Goal: Task Accomplishment & Management: Manage account settings

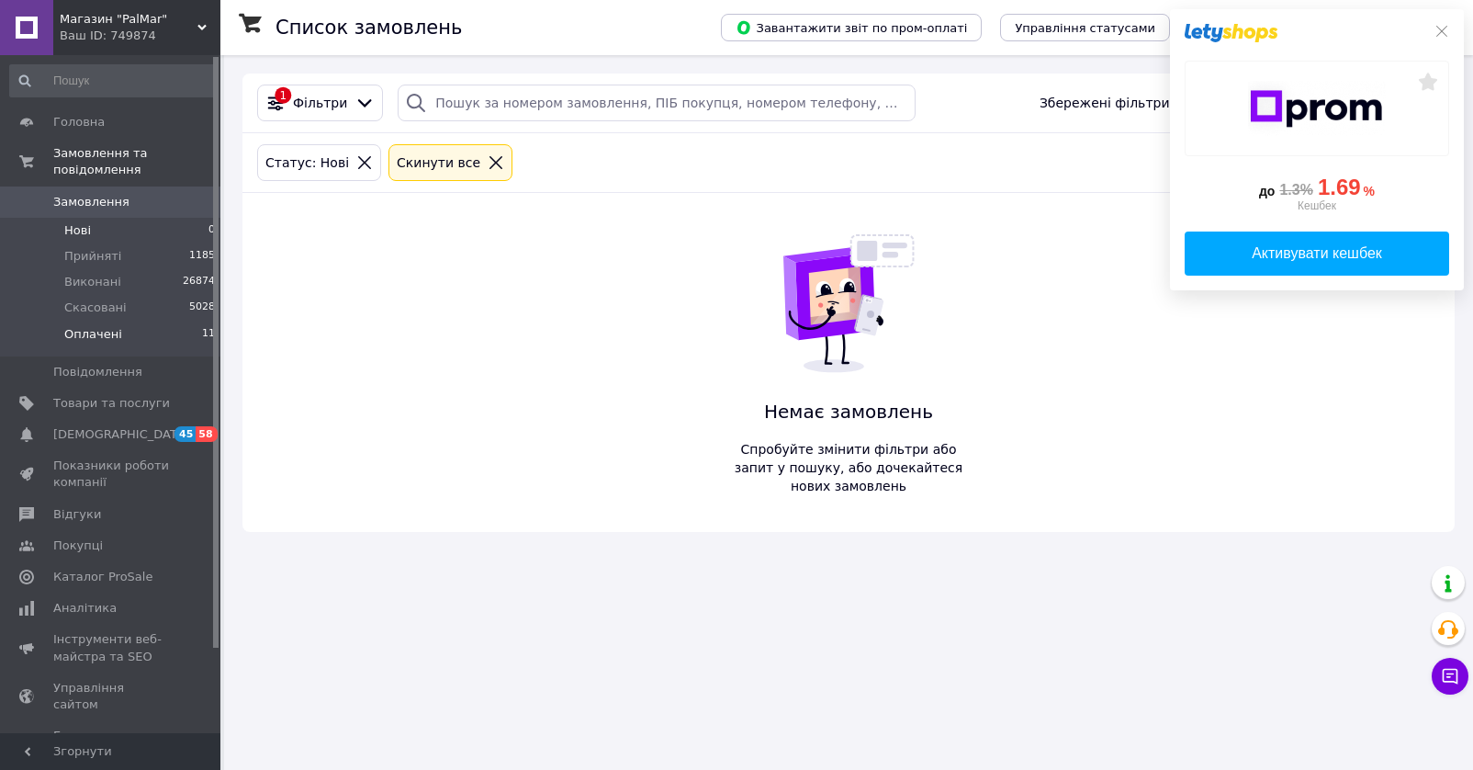
click at [144, 321] on li "Оплачені 11" at bounding box center [113, 338] width 226 height 35
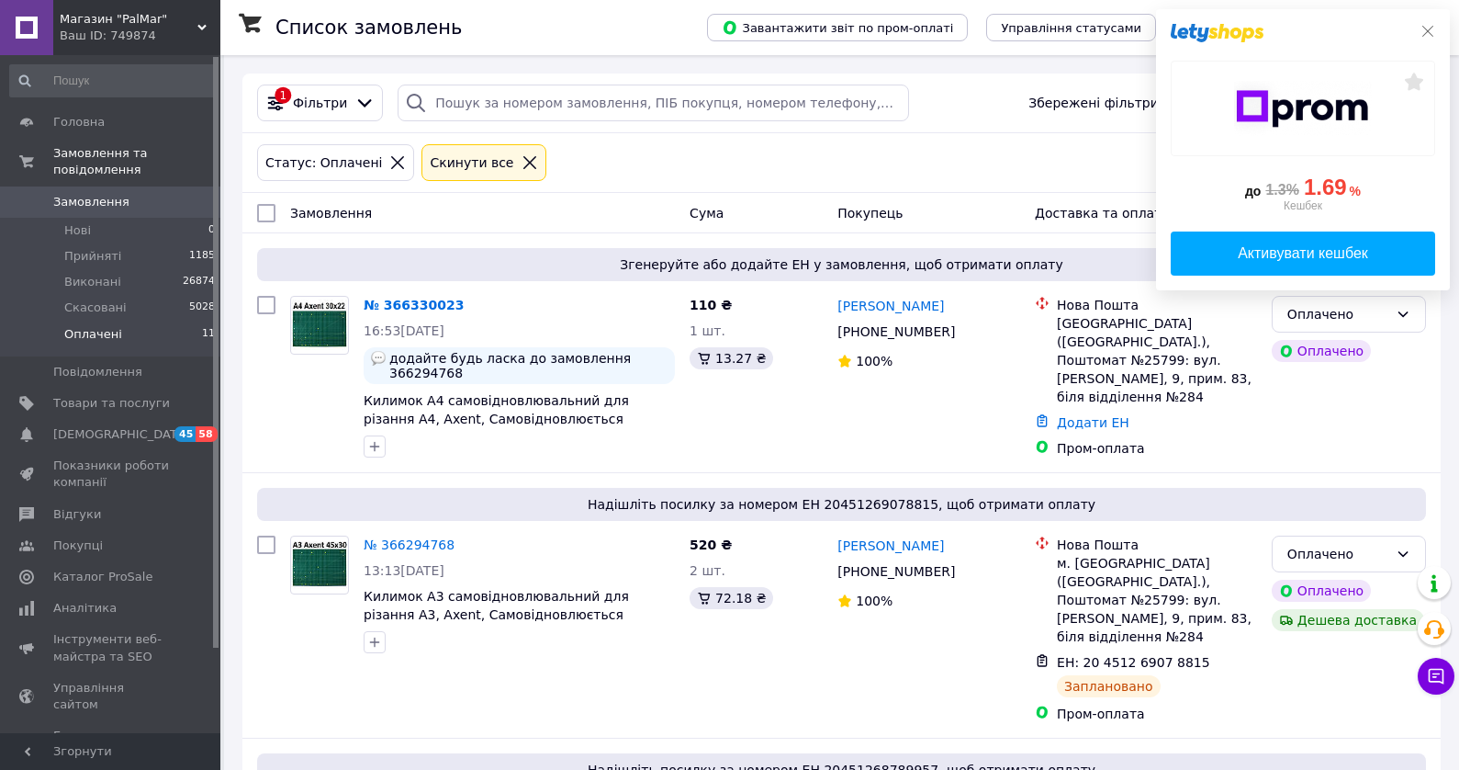
click at [1436, 31] on div "до 1.3% 1.69 % Кешбек Активувати кешбек" at bounding box center [1303, 149] width 294 height 281
click at [111, 218] on li "Нові 0" at bounding box center [113, 231] width 226 height 26
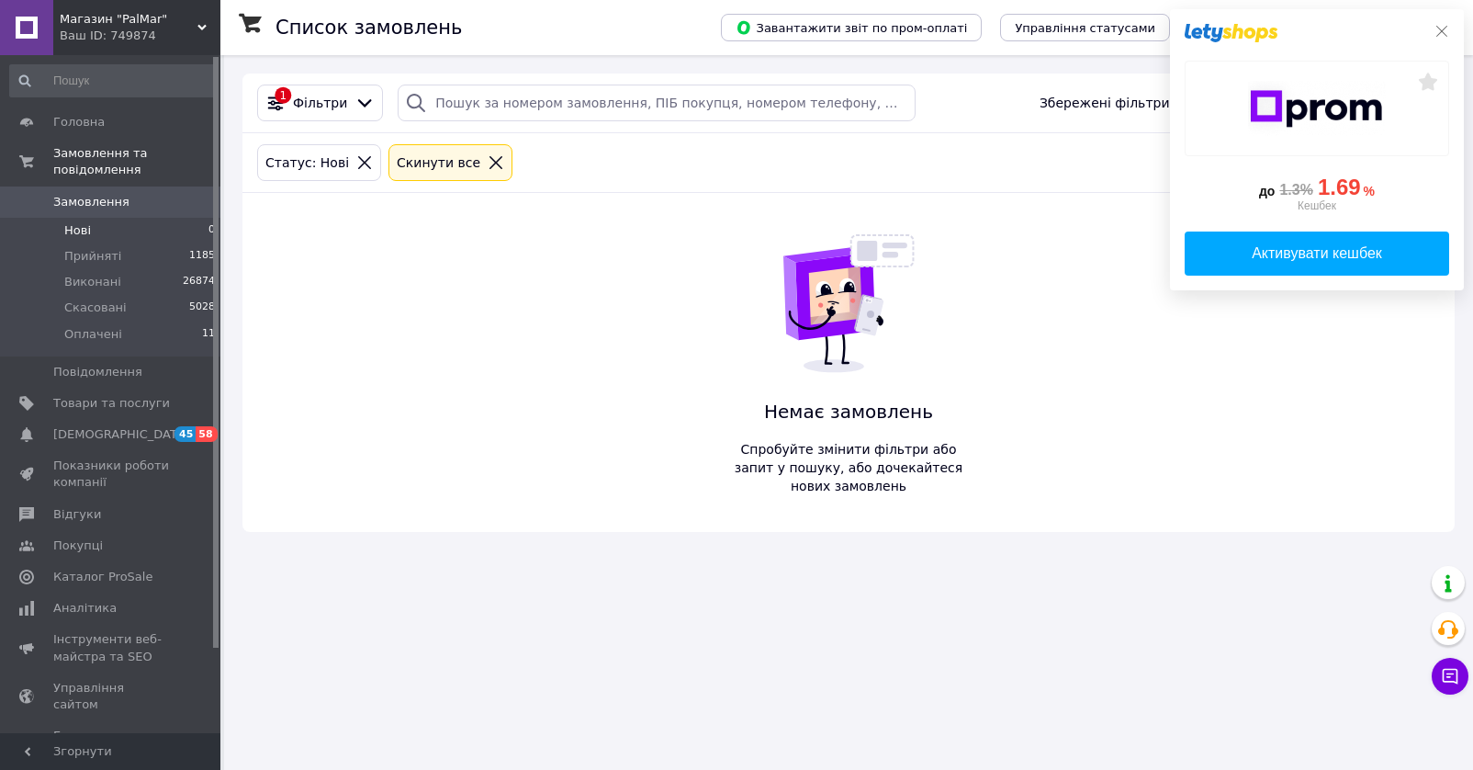
click at [1443, 28] on icon at bounding box center [1442, 31] width 15 height 15
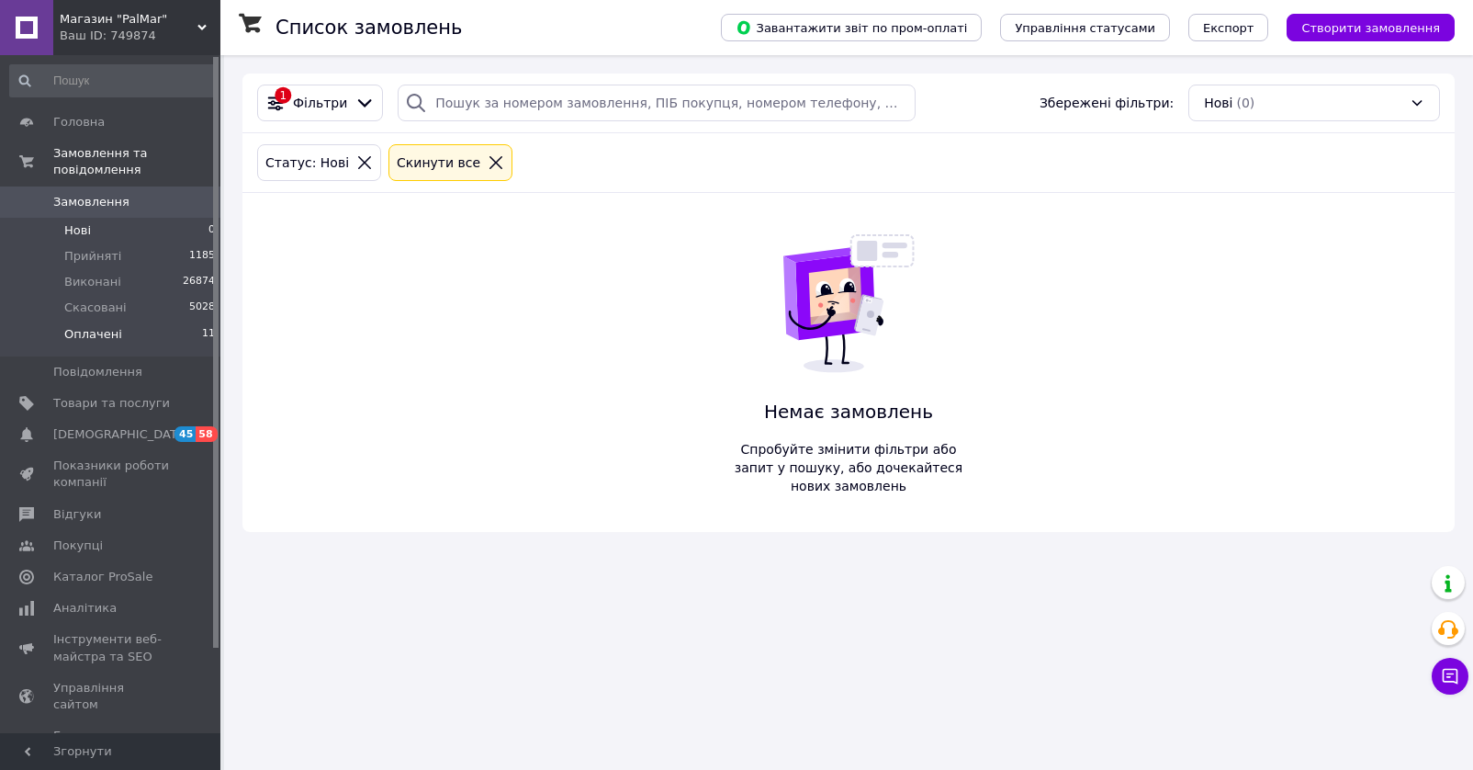
click at [102, 326] on span "Оплачені" at bounding box center [93, 334] width 58 height 17
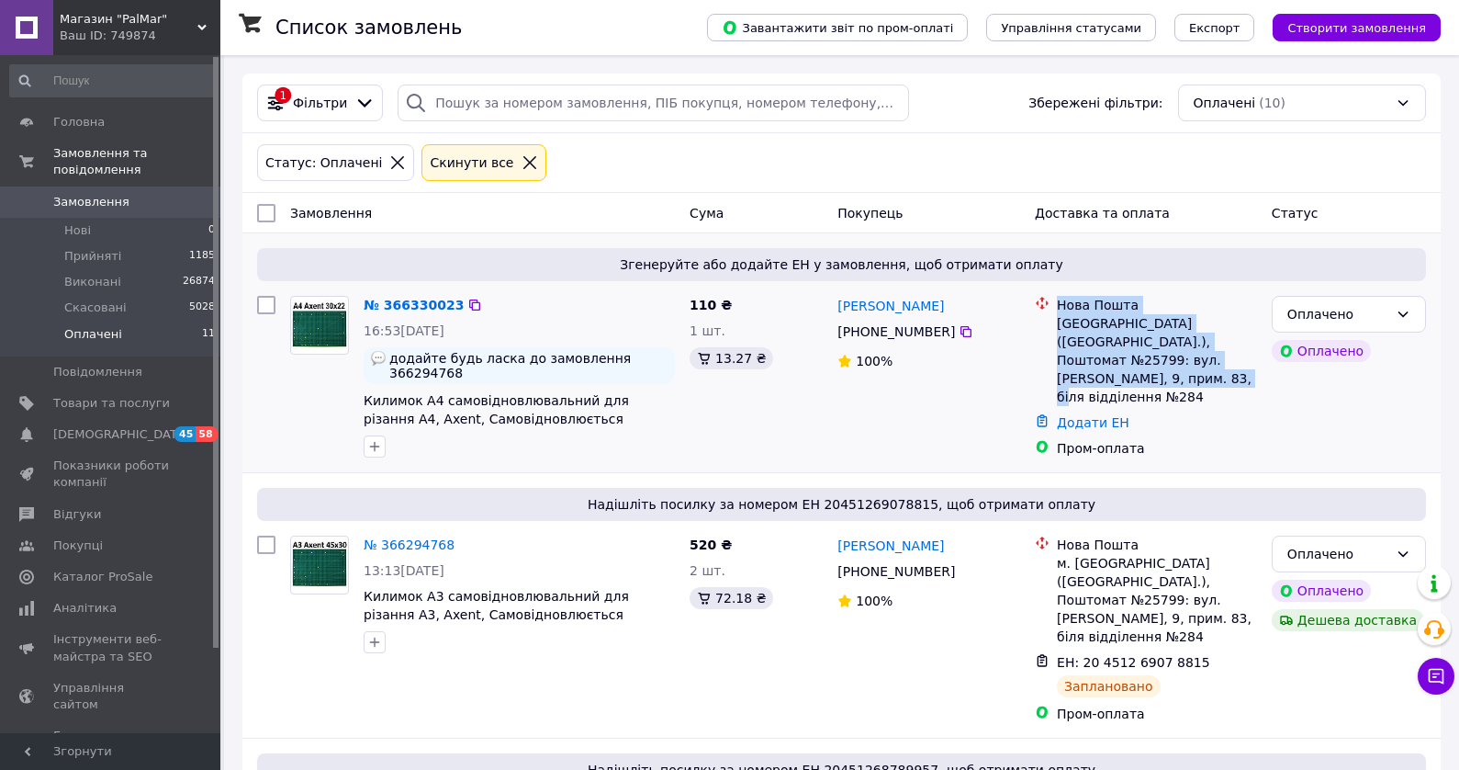
drag, startPoint x: 1253, startPoint y: 362, endPoint x: 1053, endPoint y: 327, distance: 203.2
click at [1053, 327] on div "Нова Пошта Київ ([GEOGRAPHIC_DATA].), Поштомат №25799: вул. [PERSON_NAME], 9, п…" at bounding box center [1146, 351] width 230 height 110
copy div "Нова Пошта Київ ([GEOGRAPHIC_DATA].), Поштомат №25799: вул. [PERSON_NAME], 9, п…"
click at [1058, 327] on div "[GEOGRAPHIC_DATA] ([GEOGRAPHIC_DATA].), Поштомат №25799: вул. [PERSON_NAME], 9,…" at bounding box center [1157, 360] width 200 height 92
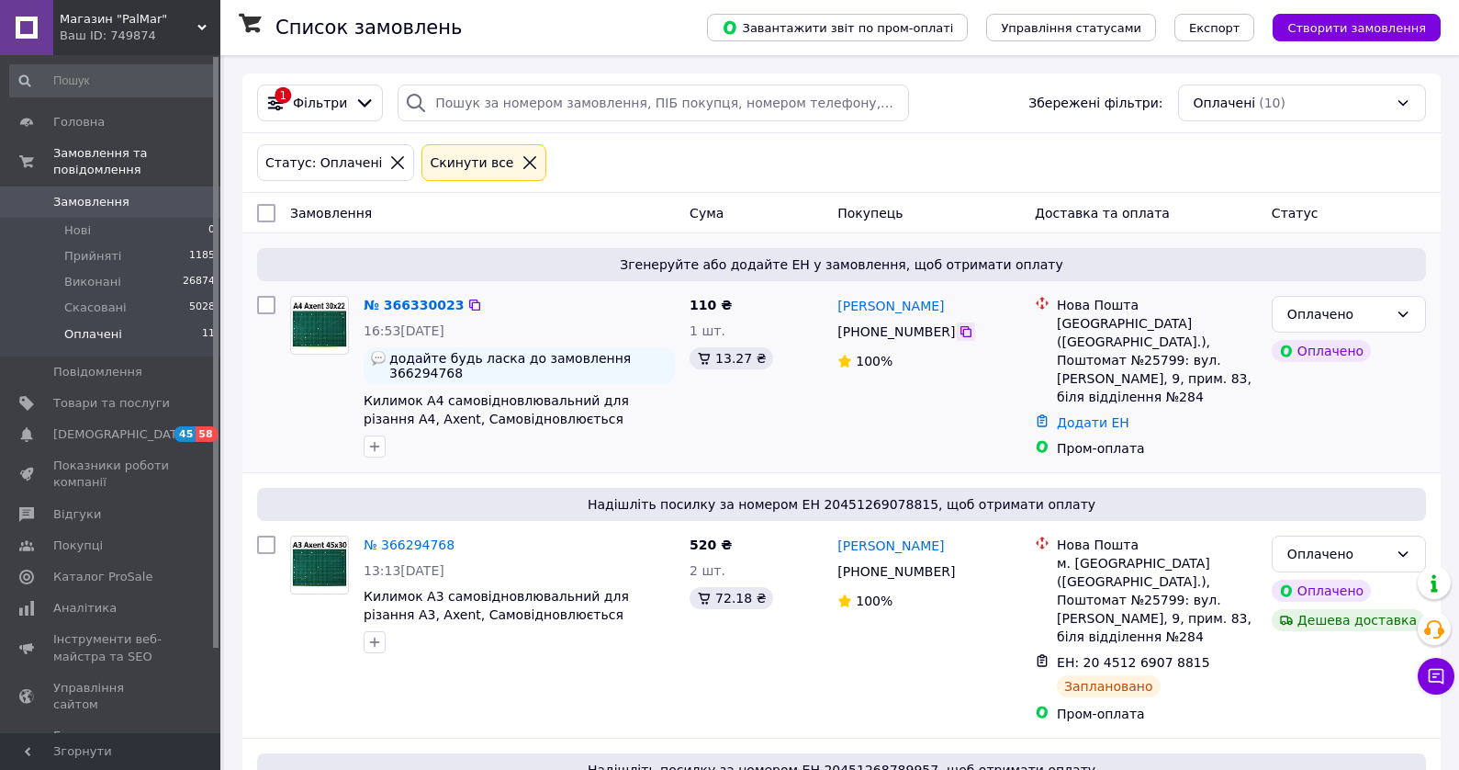
click at [959, 333] on icon at bounding box center [966, 331] width 15 height 15
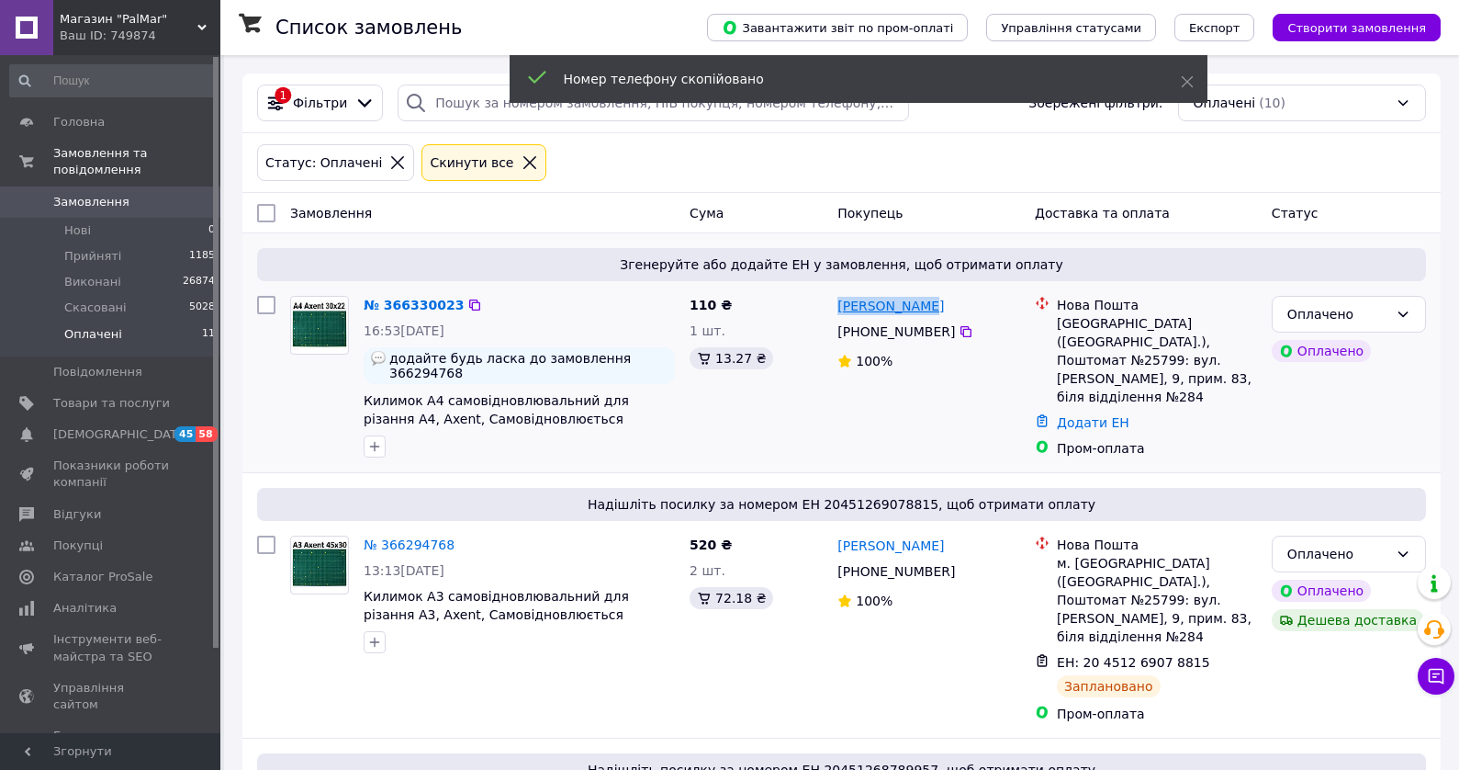
drag, startPoint x: 918, startPoint y: 301, endPoint x: 839, endPoint y: 307, distance: 79.2
click at [839, 307] on div "[PERSON_NAME]" at bounding box center [929, 305] width 186 height 23
copy link "[PERSON_NAME]"
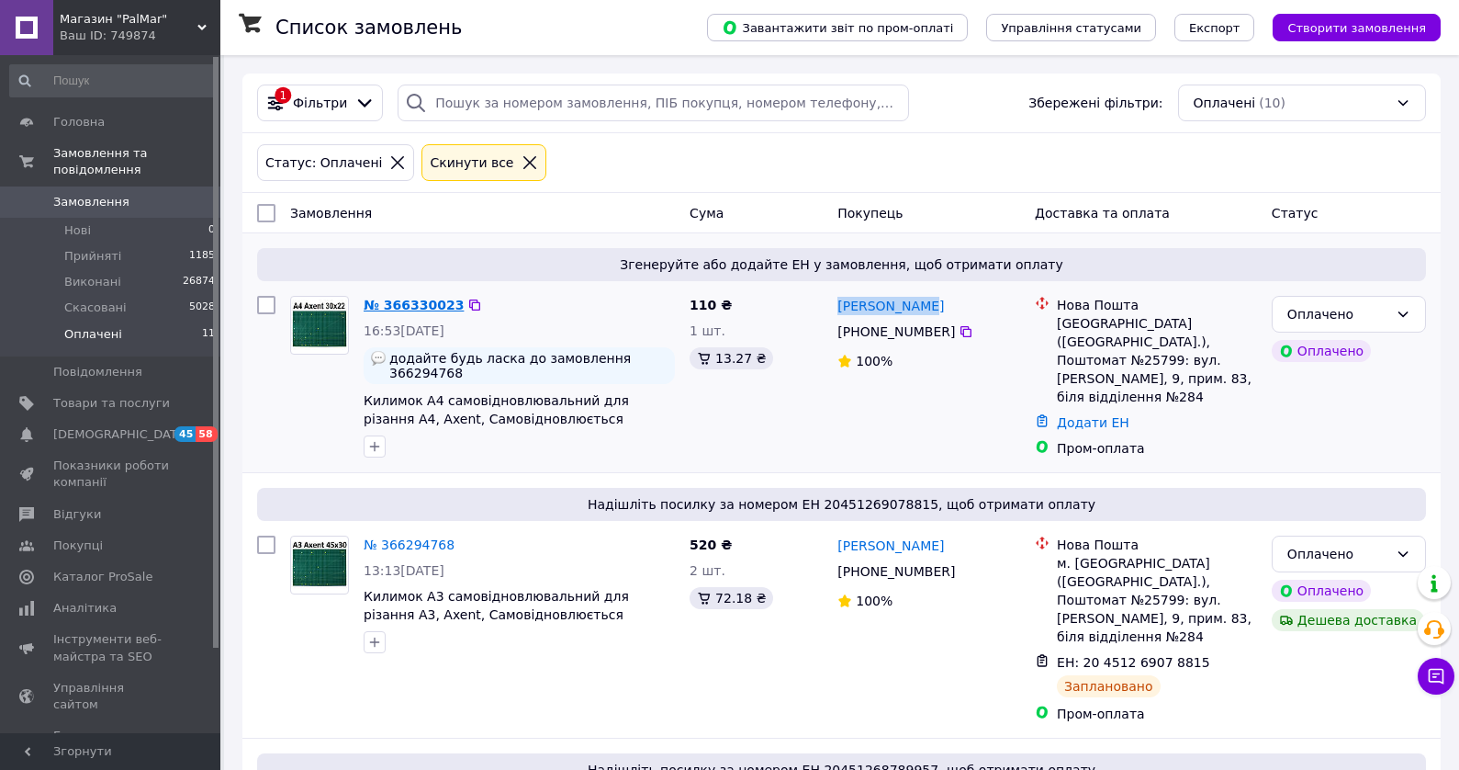
click at [414, 298] on link "№ 366330023" at bounding box center [414, 305] width 100 height 15
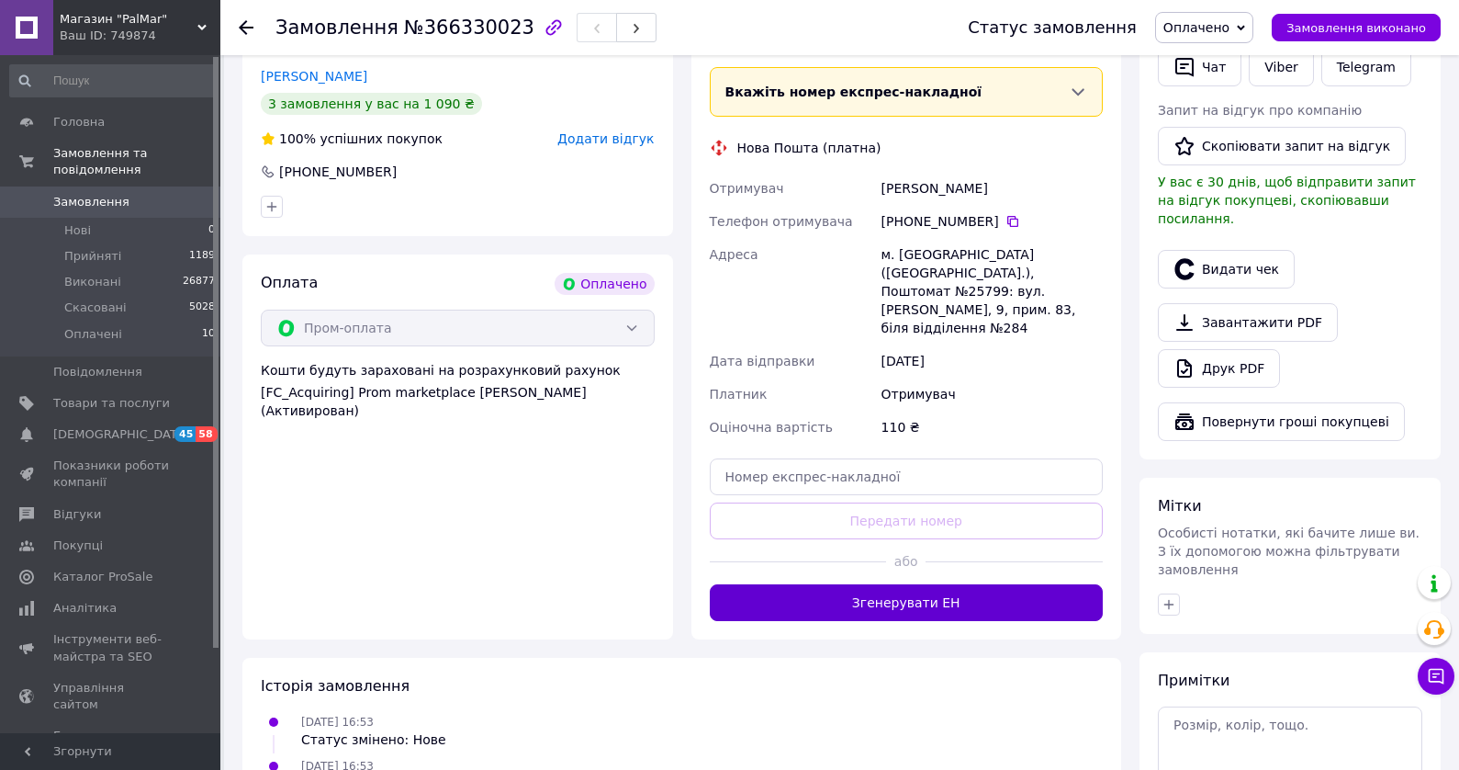
click at [1019, 584] on button "Згенерувати ЕН" at bounding box center [907, 602] width 394 height 37
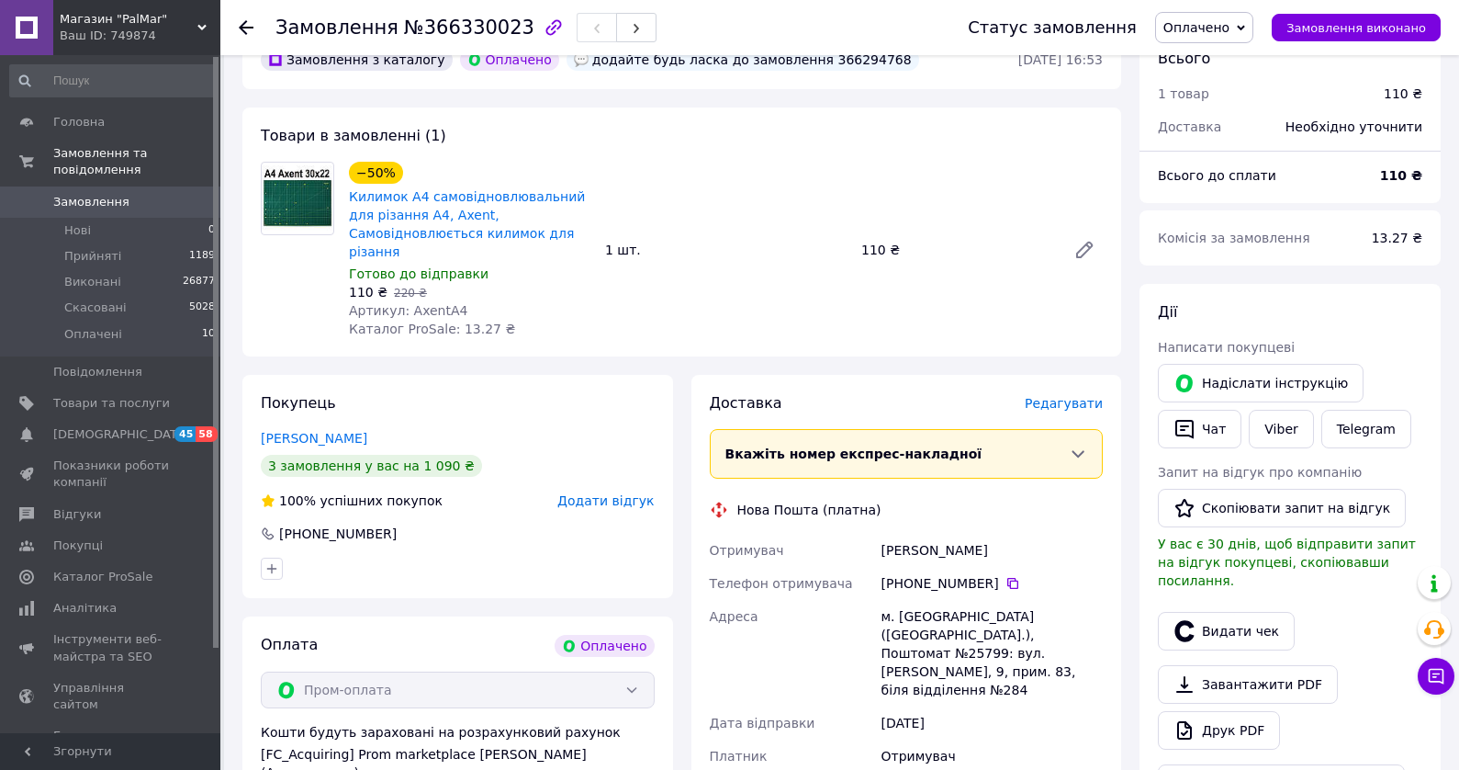
scroll to position [92, 0]
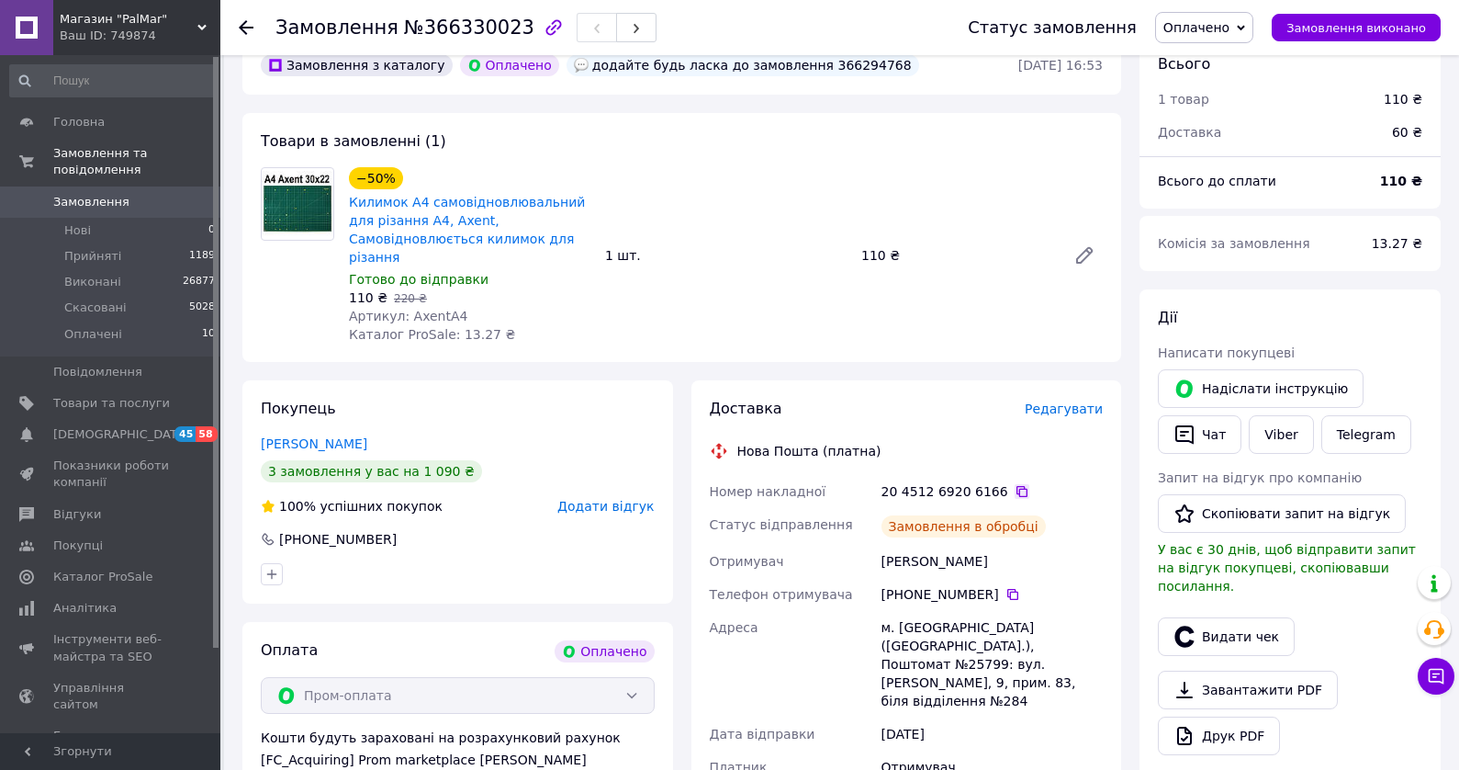
click at [1015, 484] on icon at bounding box center [1022, 491] width 15 height 15
click at [96, 194] on span "Замовлення" at bounding box center [91, 202] width 76 height 17
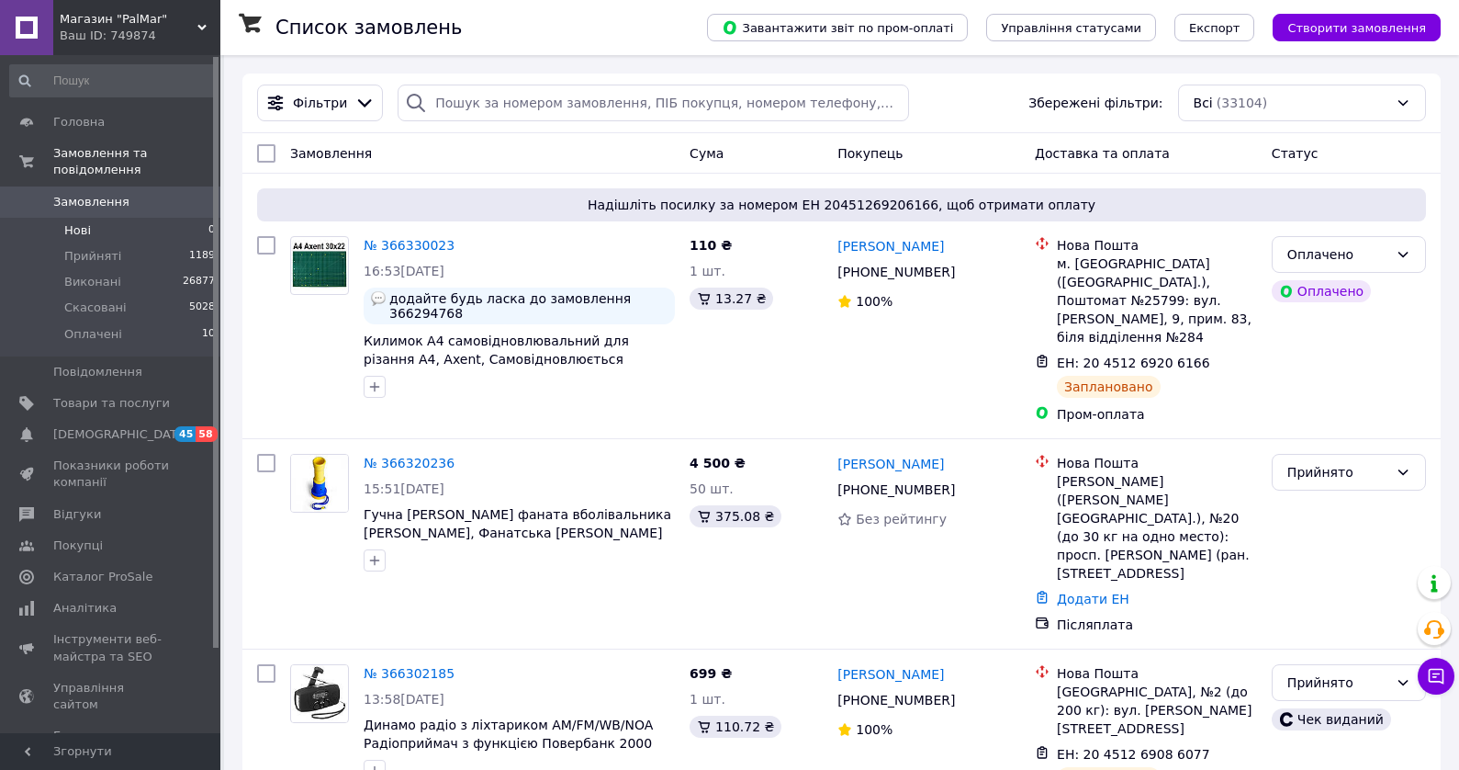
drag, startPoint x: 101, startPoint y: 215, endPoint x: 169, endPoint y: 220, distance: 68.1
click at [101, 218] on li "Нові 0" at bounding box center [113, 231] width 226 height 26
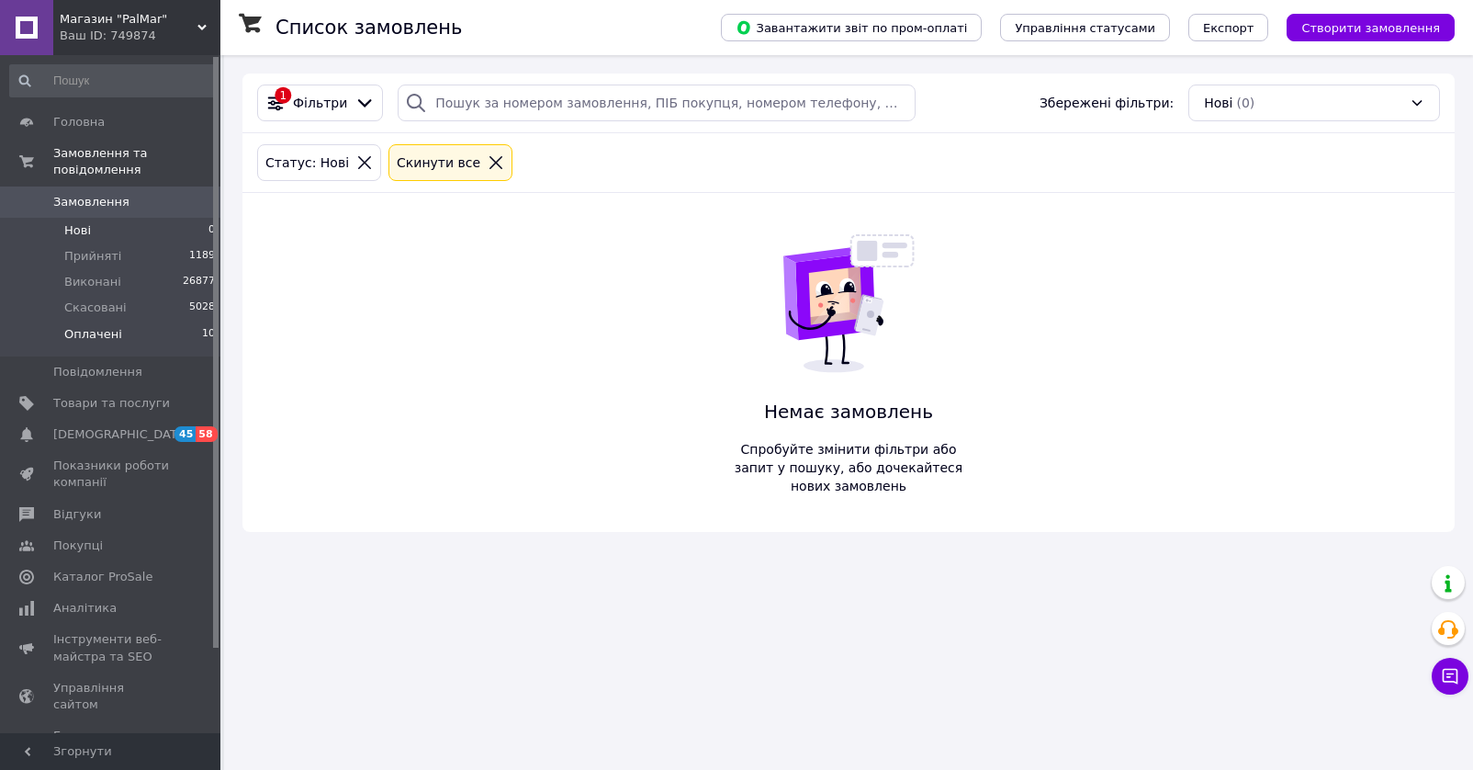
click at [113, 321] on li "Оплачені 10" at bounding box center [113, 338] width 226 height 35
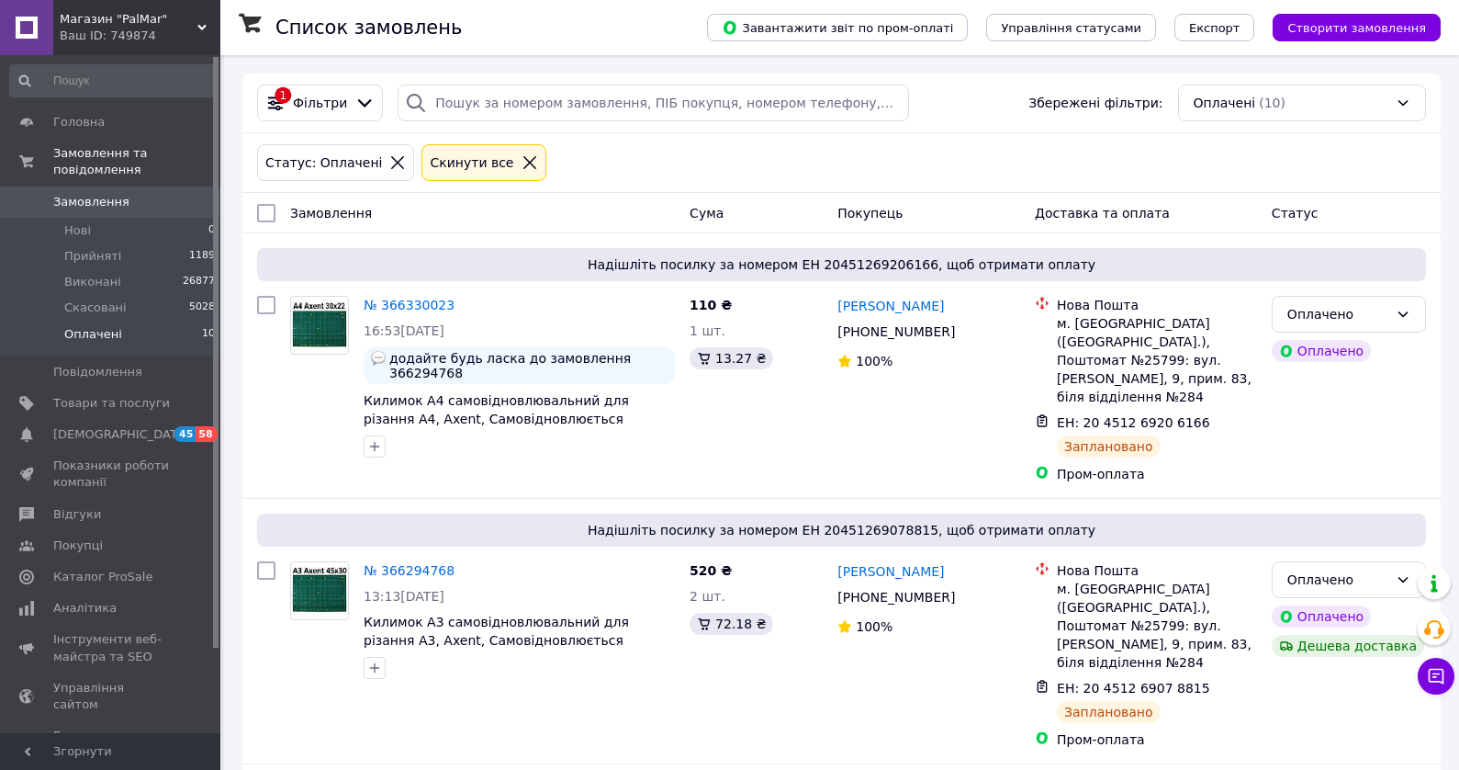
click at [124, 194] on span "Замовлення" at bounding box center [111, 202] width 117 height 17
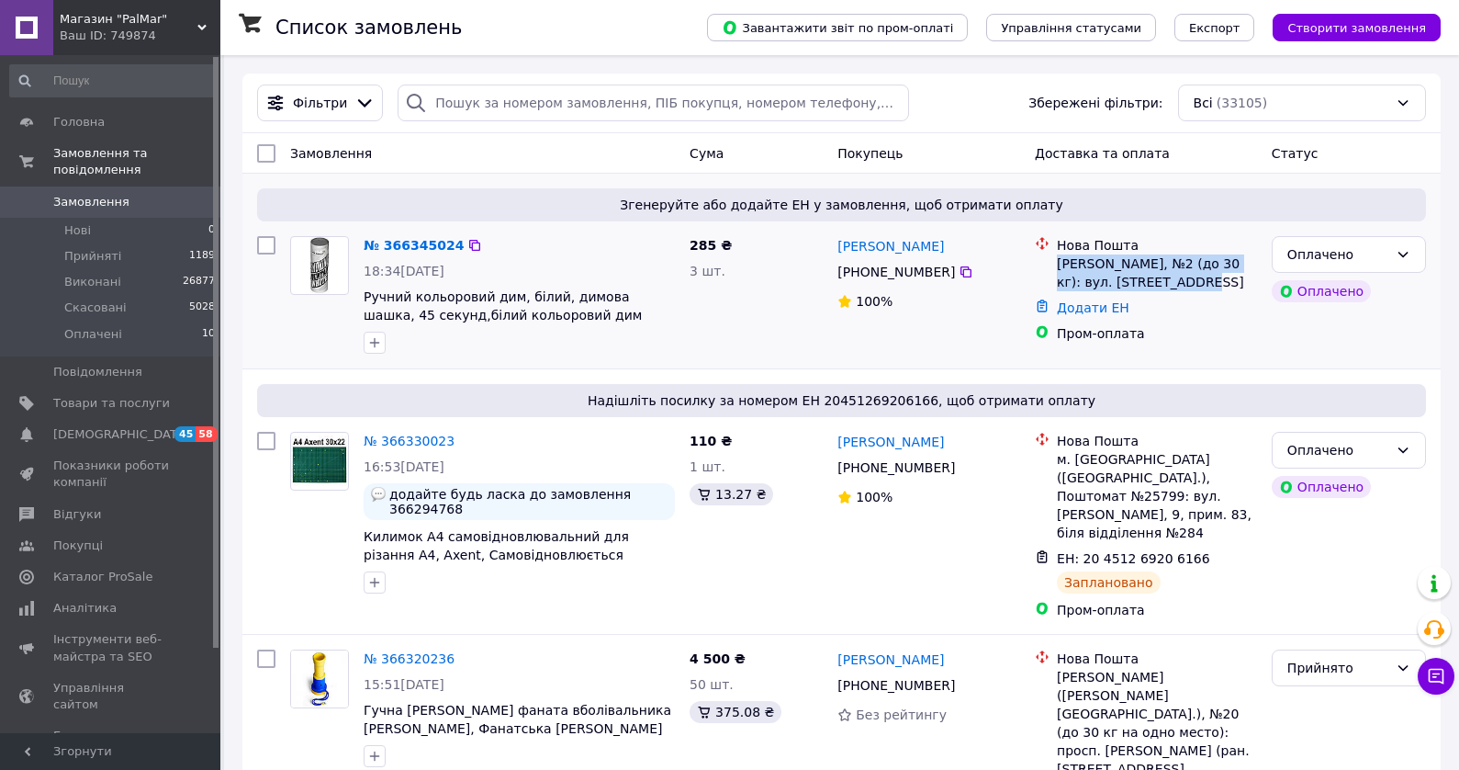
drag, startPoint x: 1178, startPoint y: 285, endPoint x: 1059, endPoint y: 266, distance: 120.8
click at [1059, 266] on div "[PERSON_NAME], №2 (до 30 кг): вул. [STREET_ADDRESS]" at bounding box center [1157, 272] width 200 height 37
copy div "[PERSON_NAME], №2 (до 30 кг): вул. [STREET_ADDRESS]"
click at [961, 275] on icon at bounding box center [966, 271] width 11 height 11
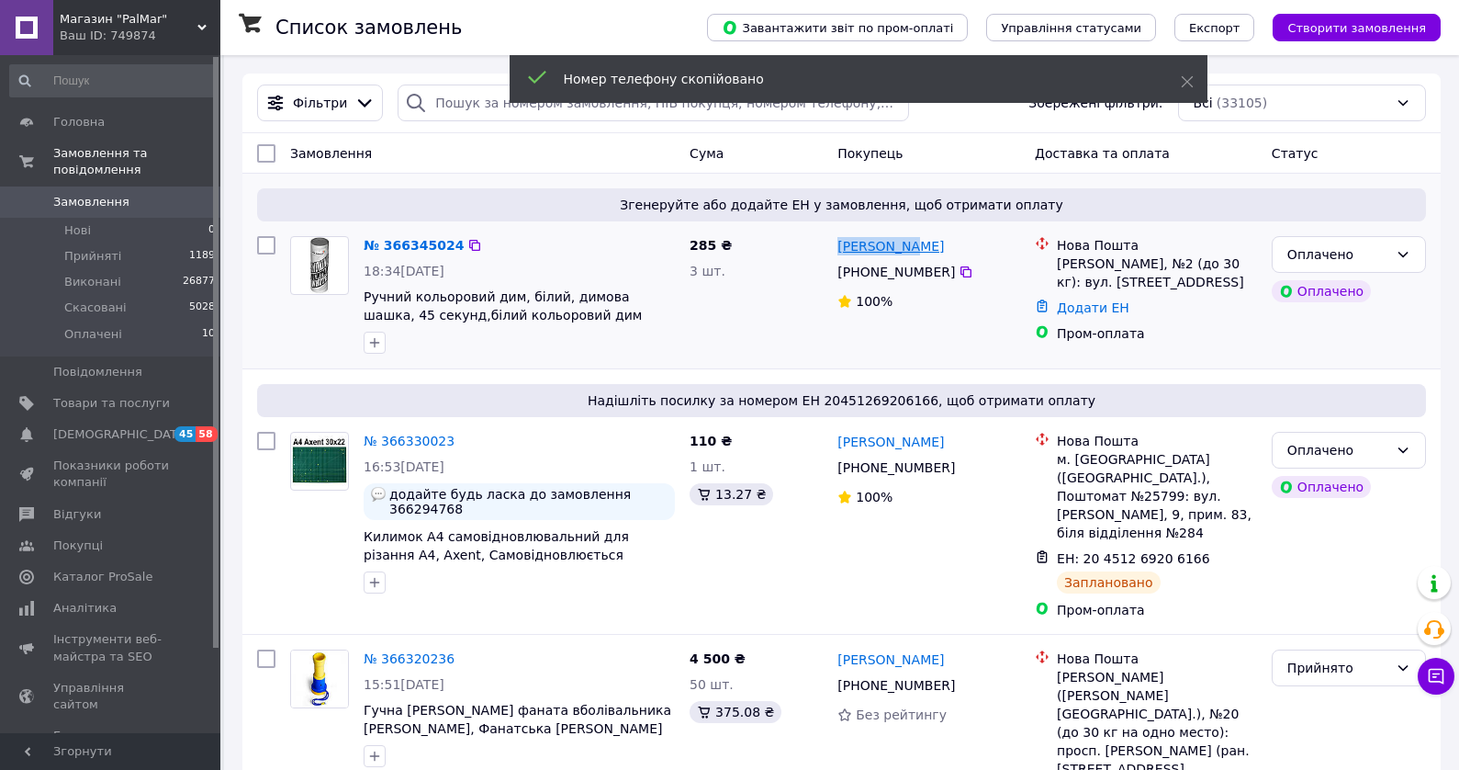
drag, startPoint x: 940, startPoint y: 245, endPoint x: 840, endPoint y: 246, distance: 100.1
click at [840, 246] on div "[PERSON_NAME]" at bounding box center [929, 245] width 186 height 23
copy link "[PERSON_NAME]"
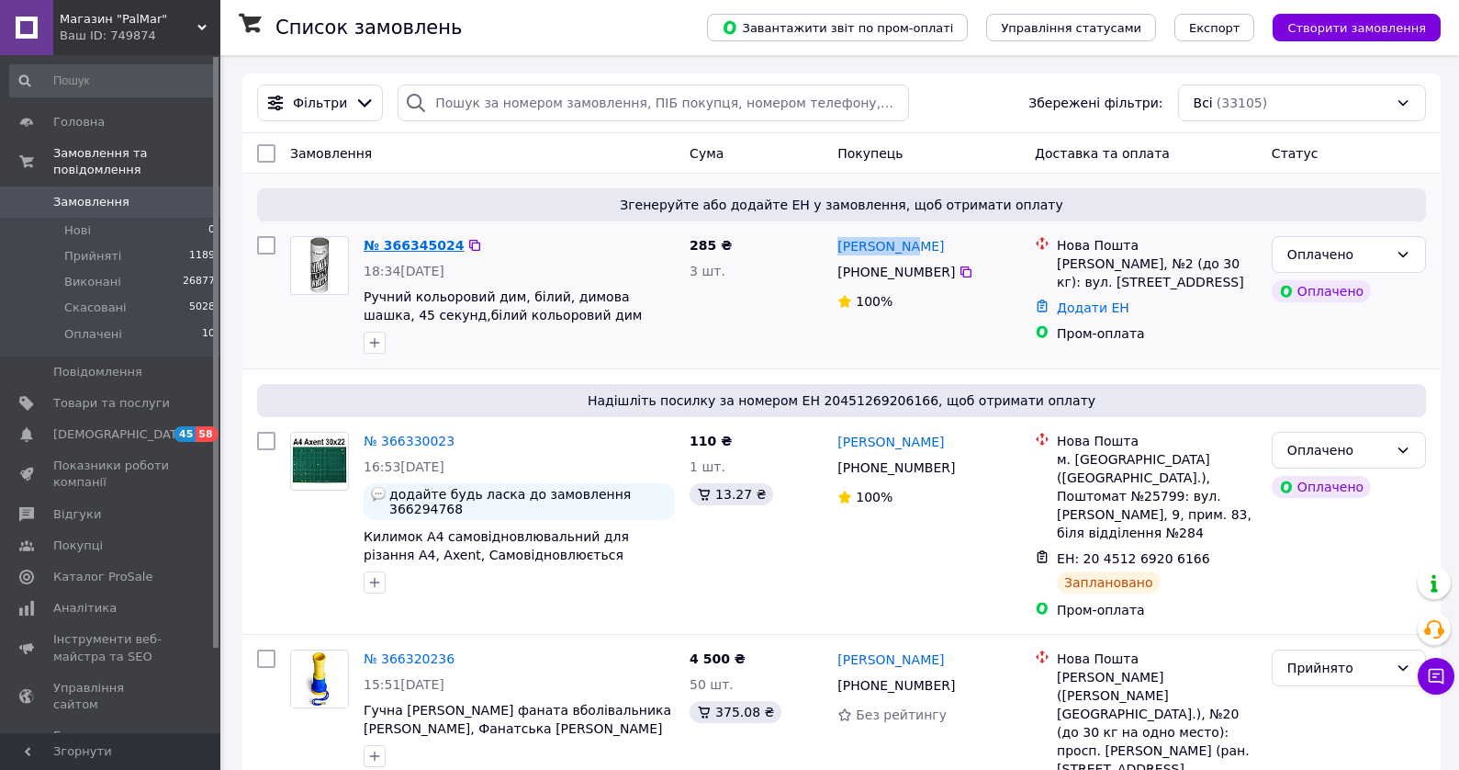
click at [417, 244] on link "№ 366345024" at bounding box center [414, 245] width 100 height 15
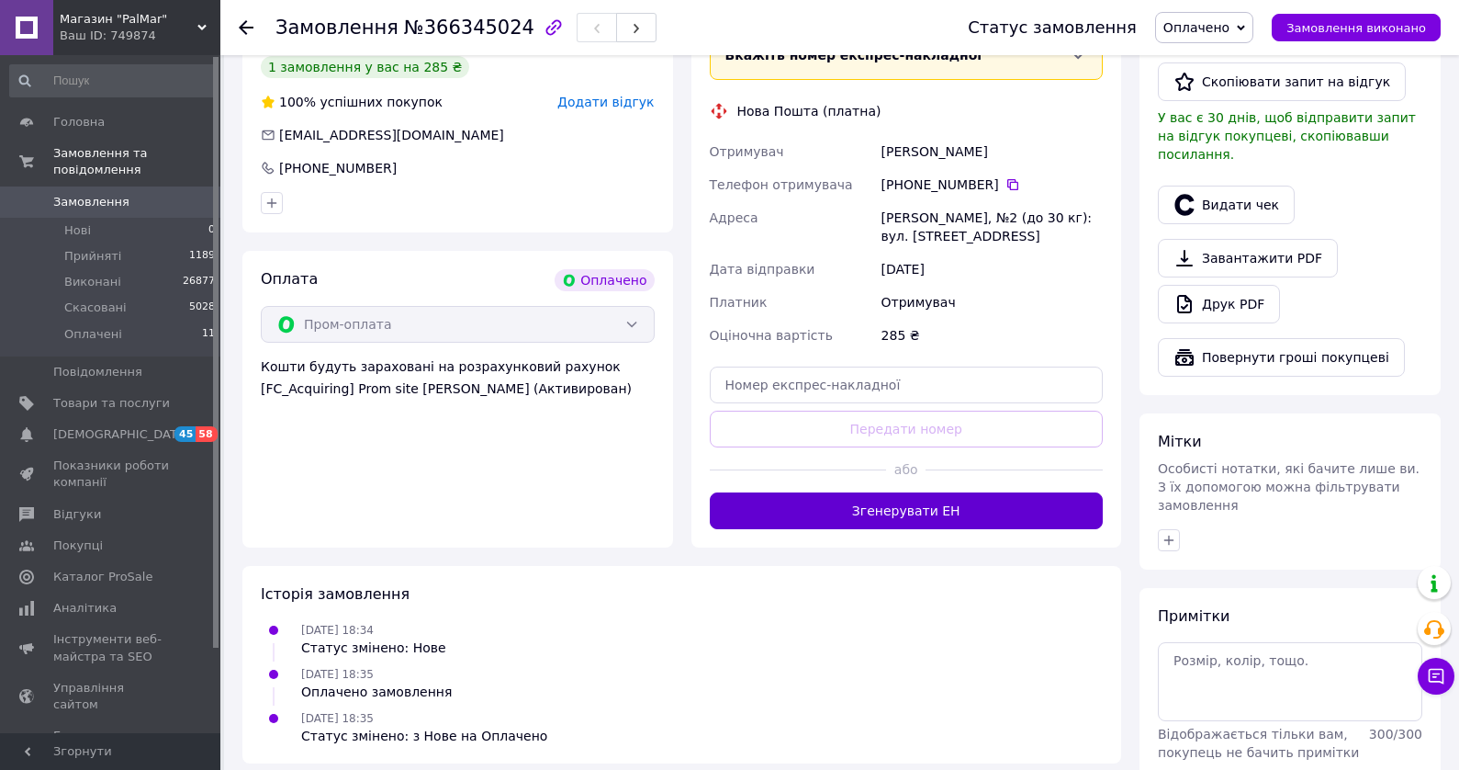
click at [984, 499] on button "Згенерувати ЕН" at bounding box center [907, 510] width 394 height 37
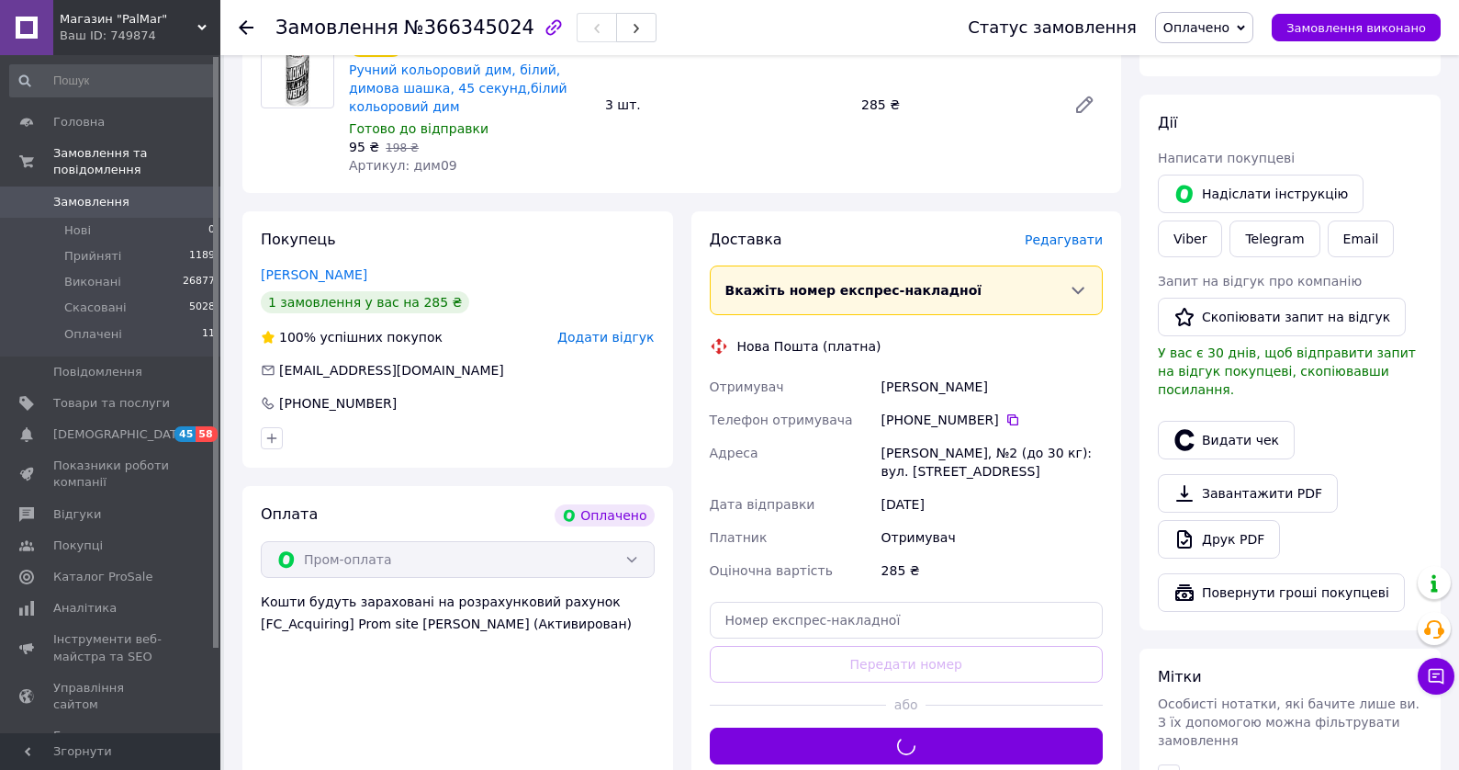
scroll to position [184, 0]
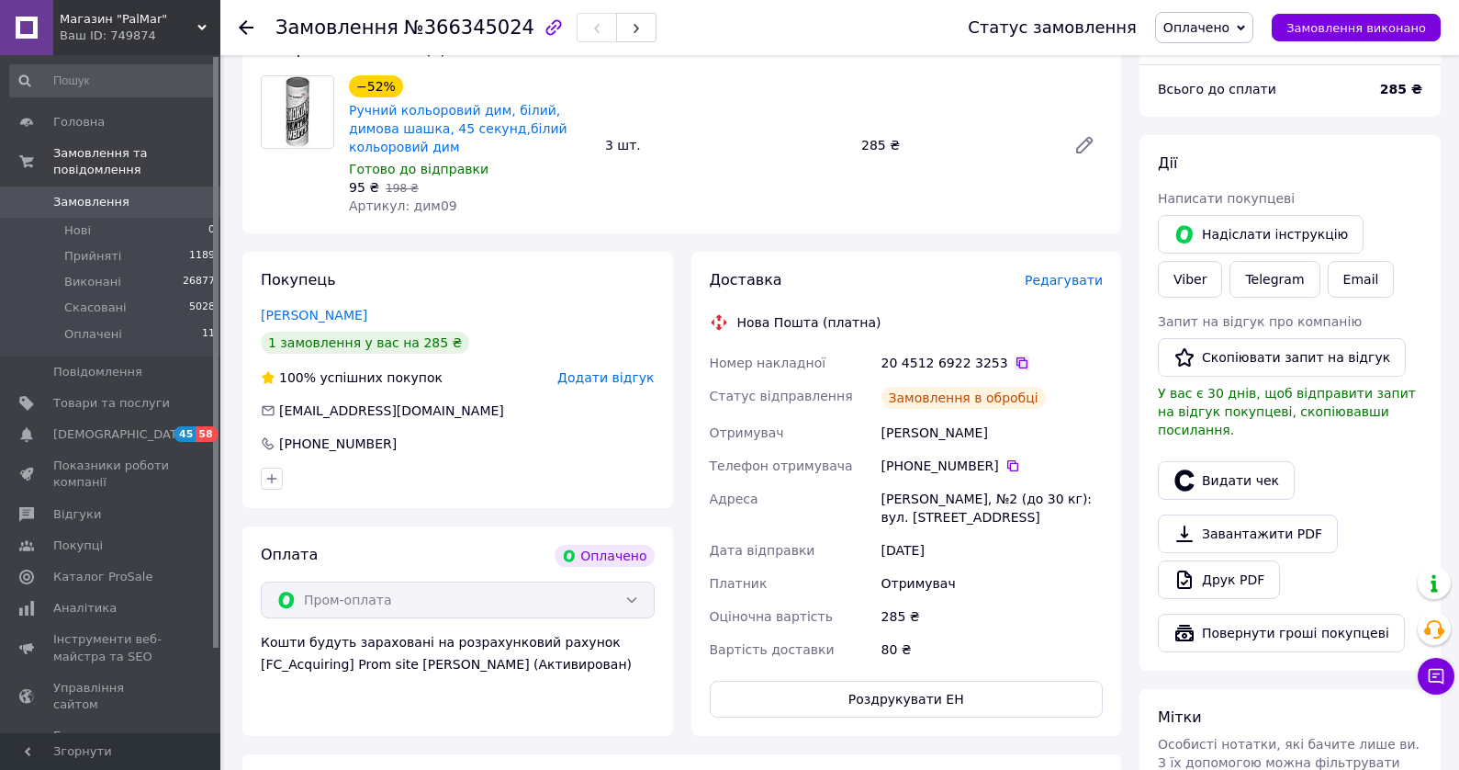
click at [1015, 355] on icon at bounding box center [1022, 362] width 15 height 15
